Goal: Register for event/course

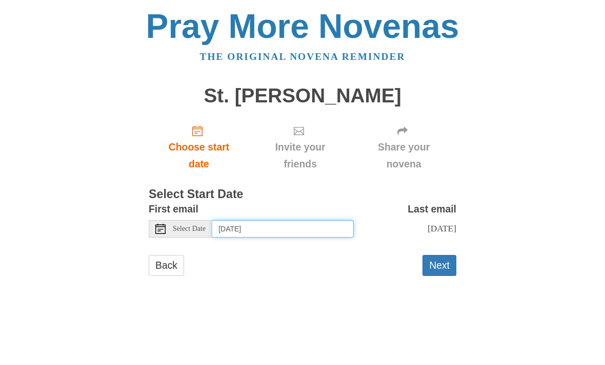
click at [318, 233] on input "Wednesday, September 24th" at bounding box center [282, 228] width 141 height 17
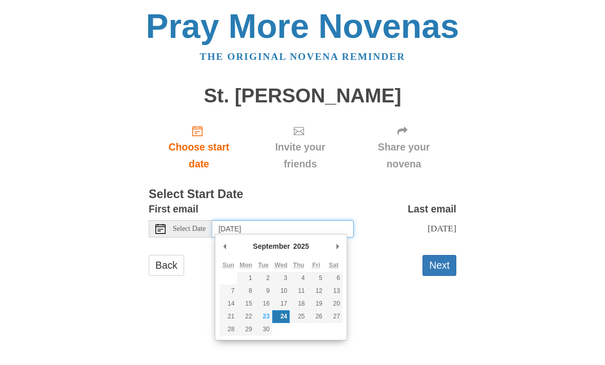
type input "Friday, September 26th"
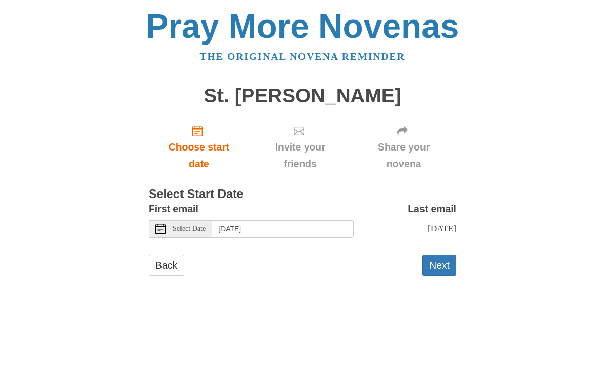
click at [440, 266] on button "Next" at bounding box center [439, 265] width 34 height 21
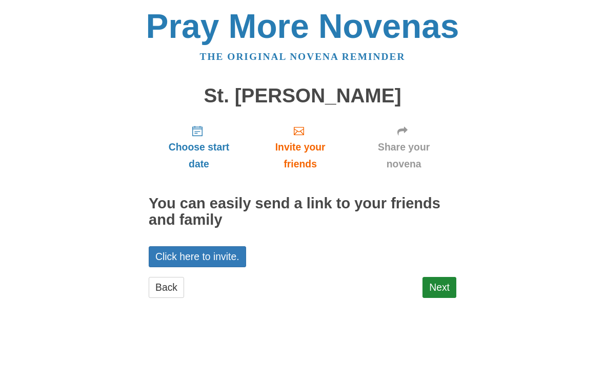
click at [159, 252] on link "Click here to invite." at bounding box center [197, 256] width 97 height 21
click at [240, 253] on link "Click here to invite." at bounding box center [197, 256] width 97 height 21
click at [405, 132] on icon "Share your novena" at bounding box center [402, 131] width 10 height 10
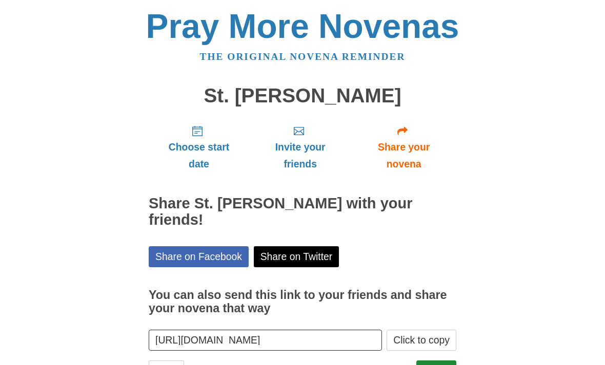
scroll to position [26, 0]
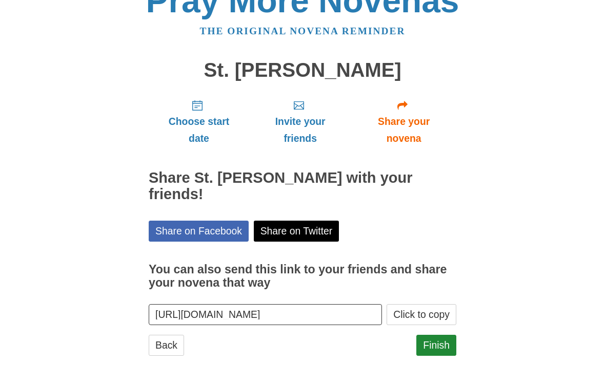
click at [417, 304] on button "Click to copy" at bounding box center [421, 314] width 70 height 21
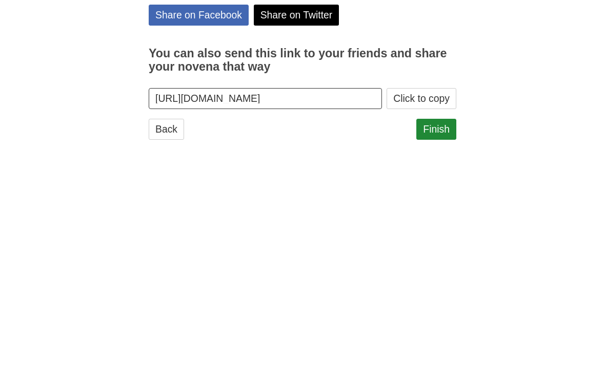
click at [439, 304] on button "Click to copy" at bounding box center [421, 314] width 70 height 21
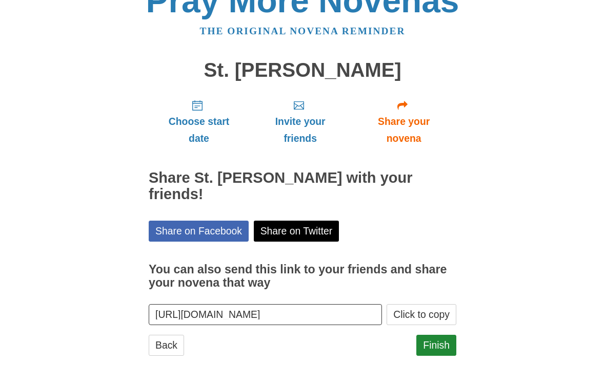
click at [443, 335] on link "Finish" at bounding box center [436, 345] width 40 height 21
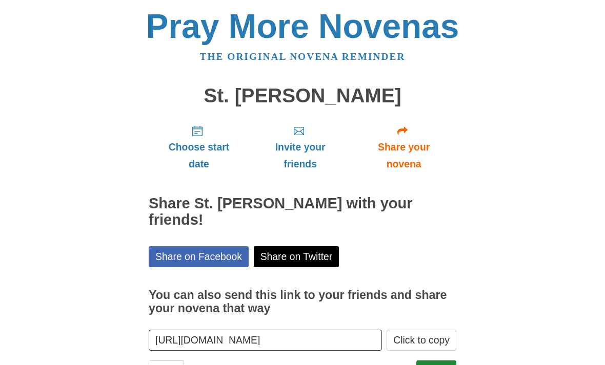
scroll to position [26, 0]
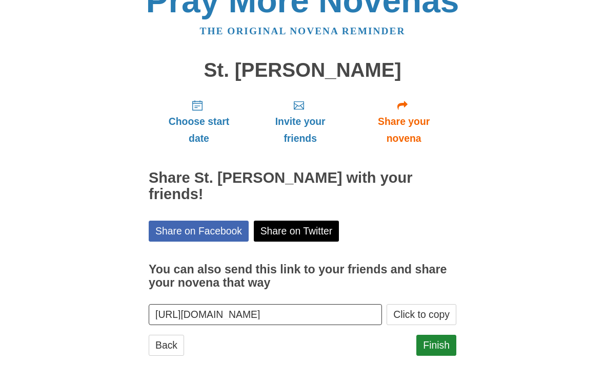
click at [166, 335] on link "Back" at bounding box center [166, 345] width 35 height 21
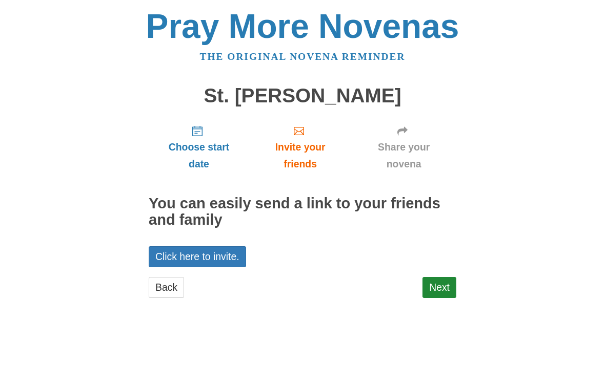
click at [439, 286] on link "Next" at bounding box center [439, 287] width 34 height 21
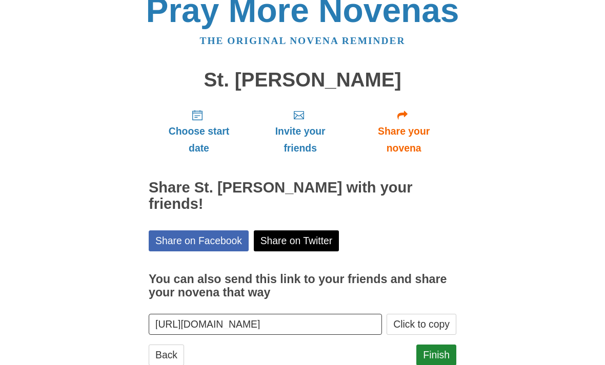
scroll to position [26, 0]
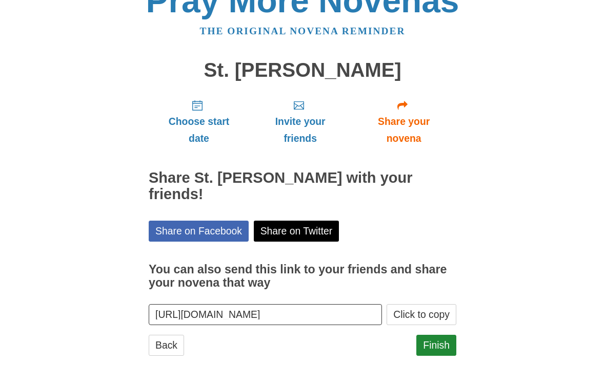
click at [171, 335] on link "Back" at bounding box center [166, 345] width 35 height 21
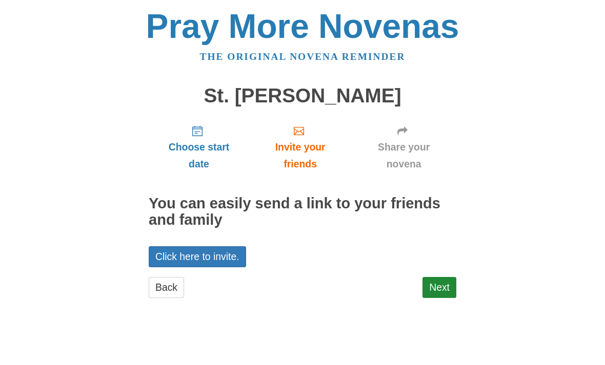
click at [182, 284] on link "Back" at bounding box center [166, 287] width 35 height 21
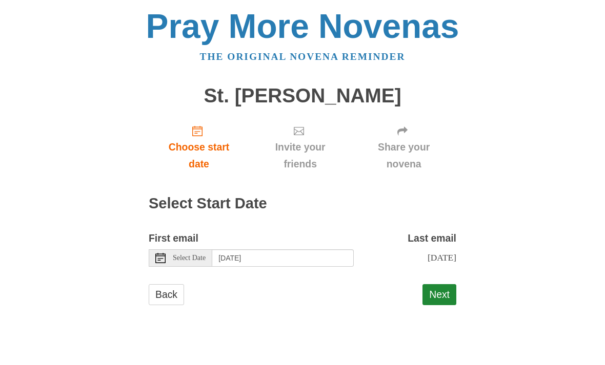
click at [168, 296] on link "Back" at bounding box center [166, 294] width 35 height 21
